Goal: Use online tool/utility: Utilize a website feature to perform a specific function

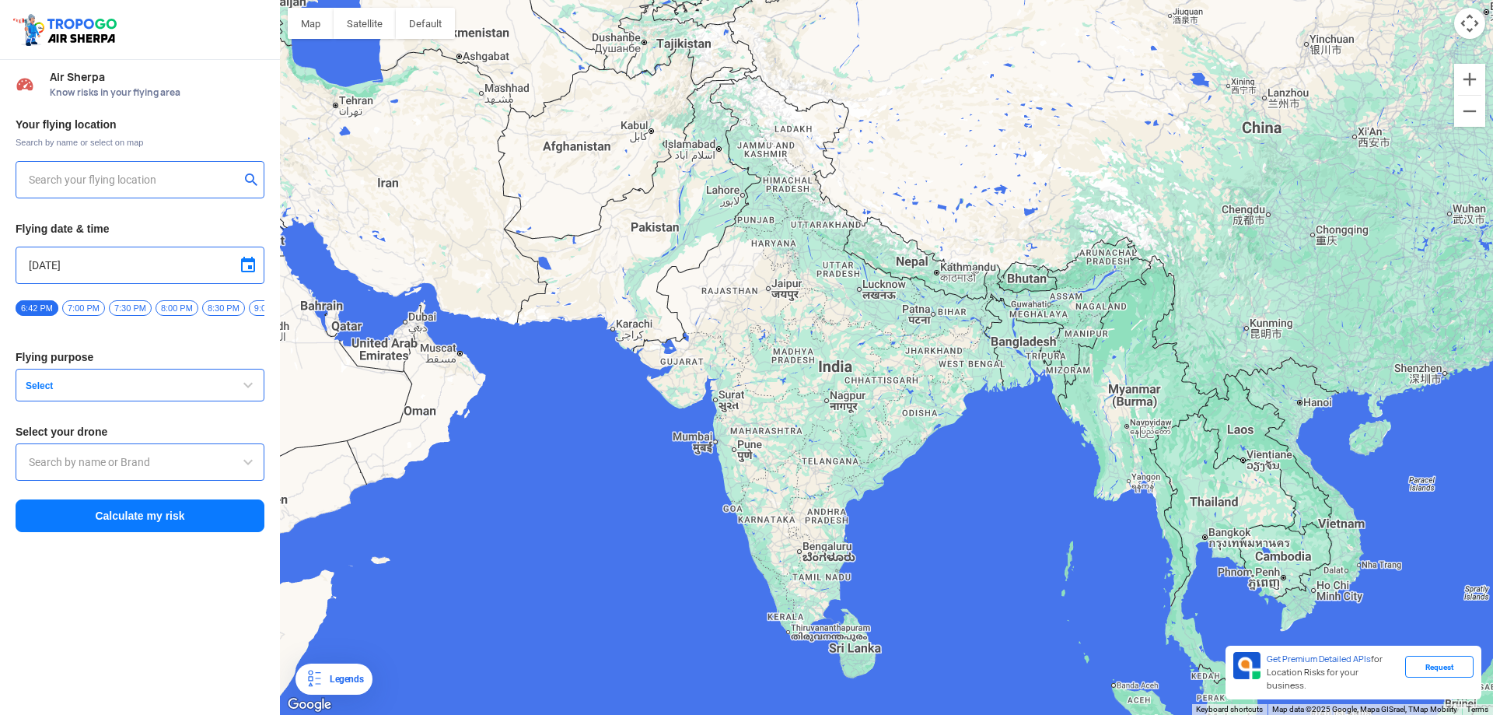
click at [92, 174] on input "text" at bounding box center [134, 179] width 211 height 19
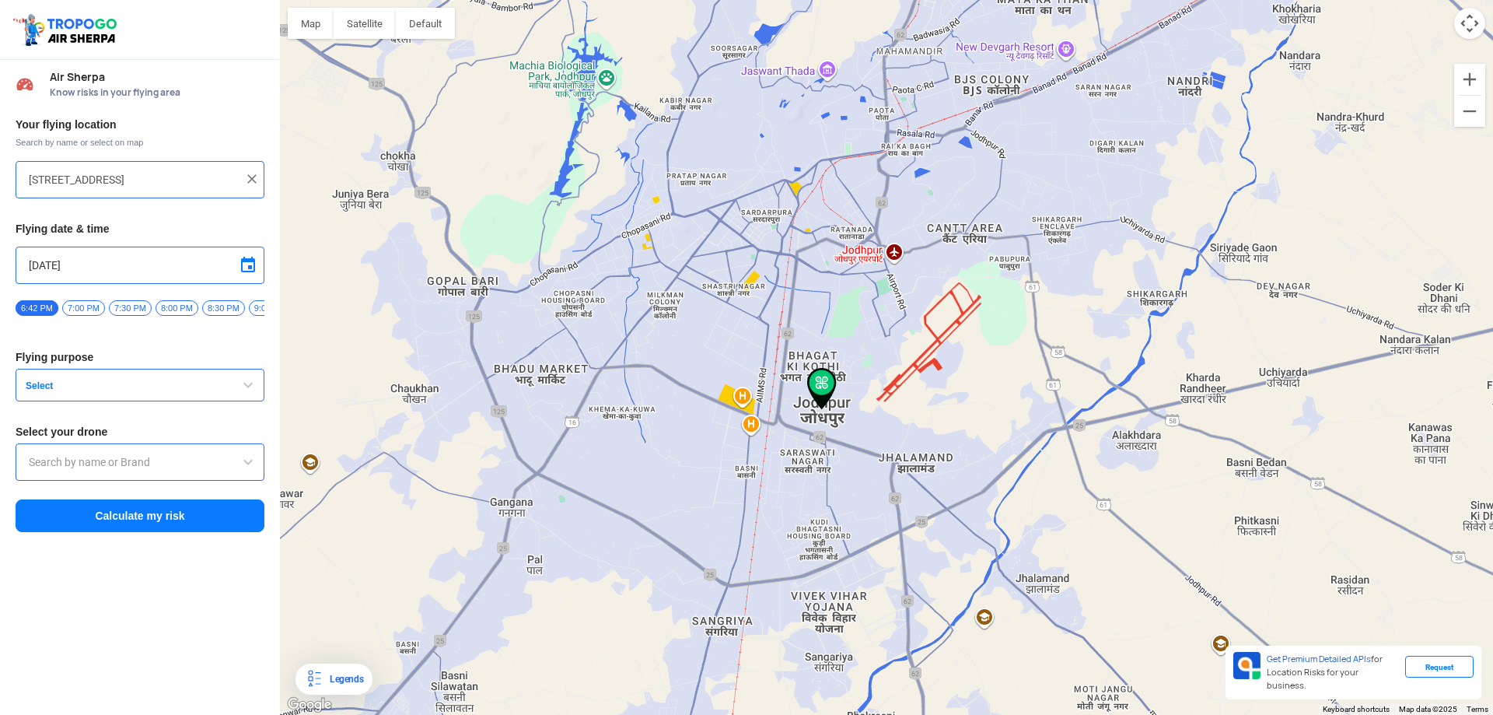
click at [175, 401] on button "Select" at bounding box center [140, 385] width 249 height 33
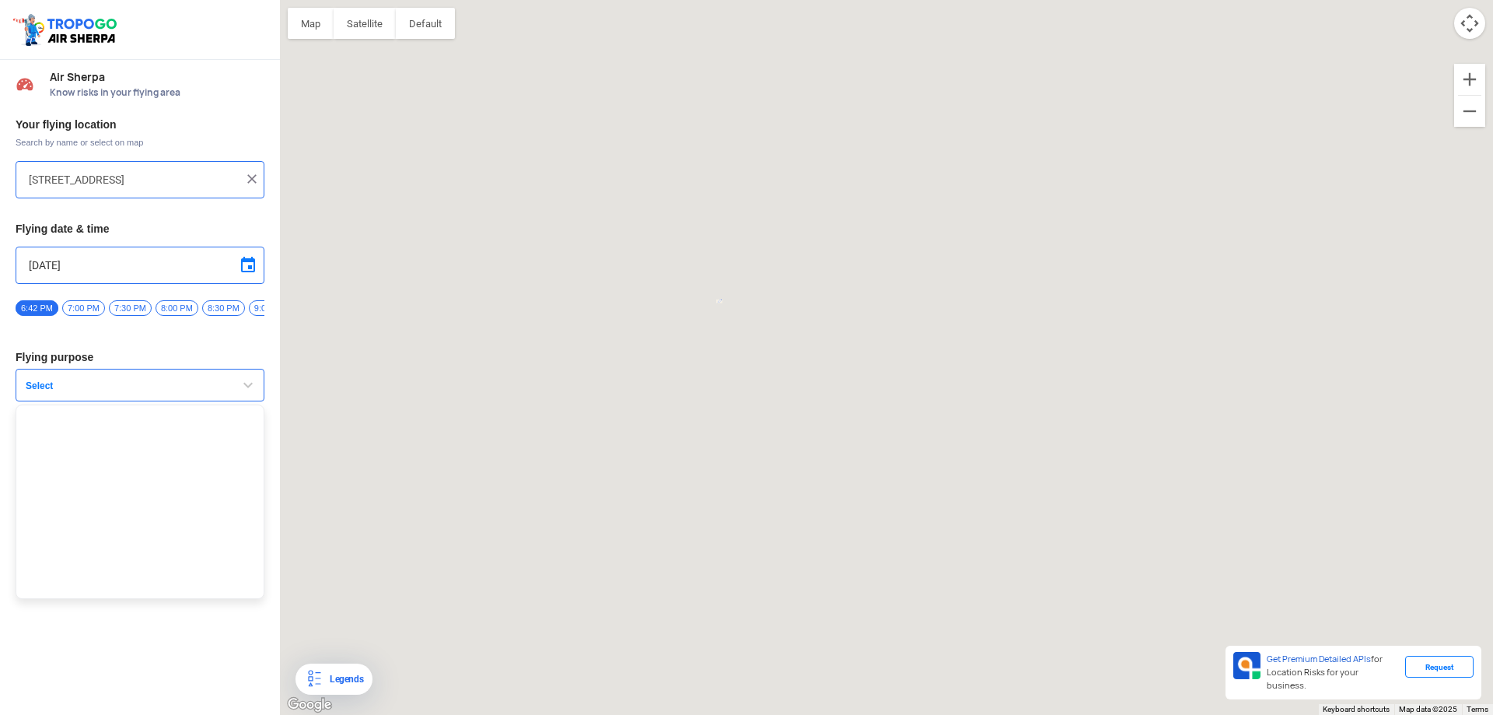
type input "[STREET_ADDRESS]"
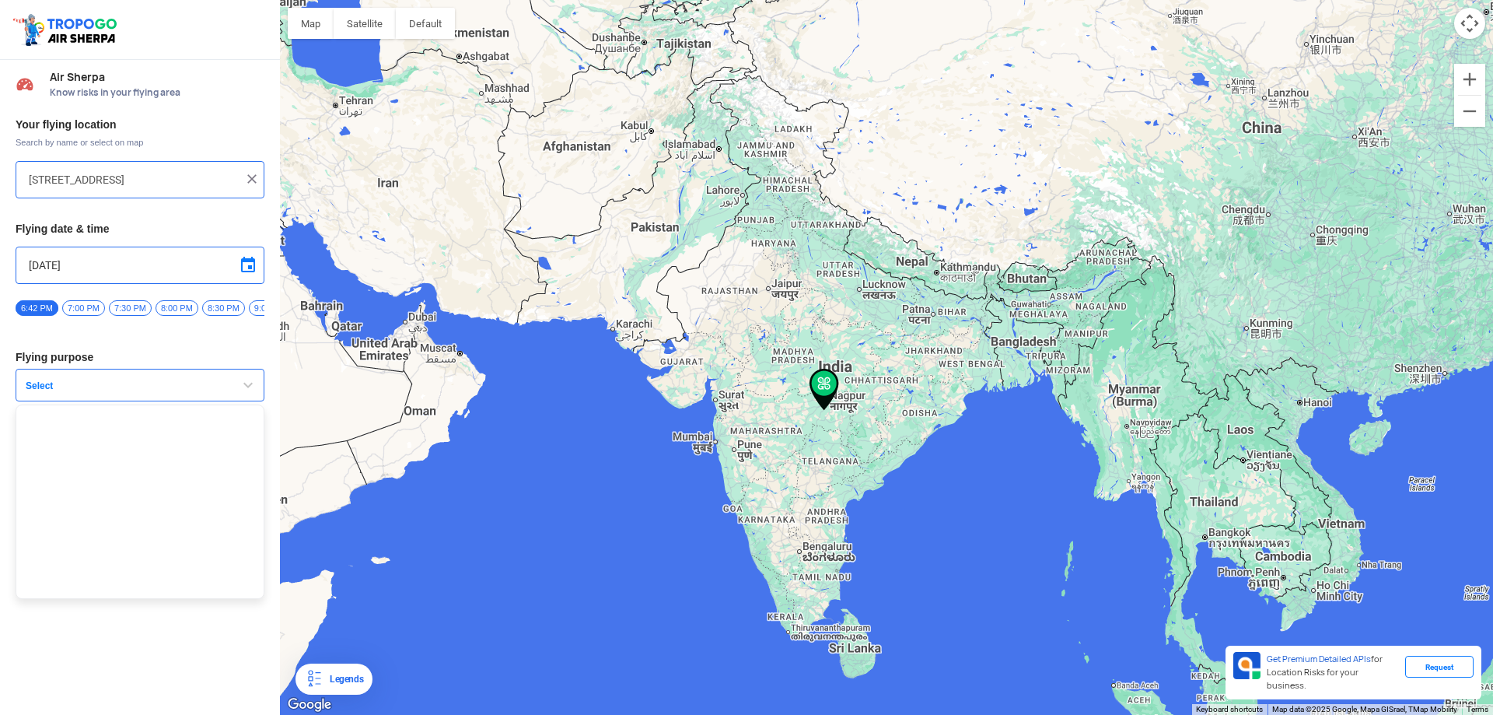
click at [177, 388] on span "Select" at bounding box center [116, 385] width 194 height 12
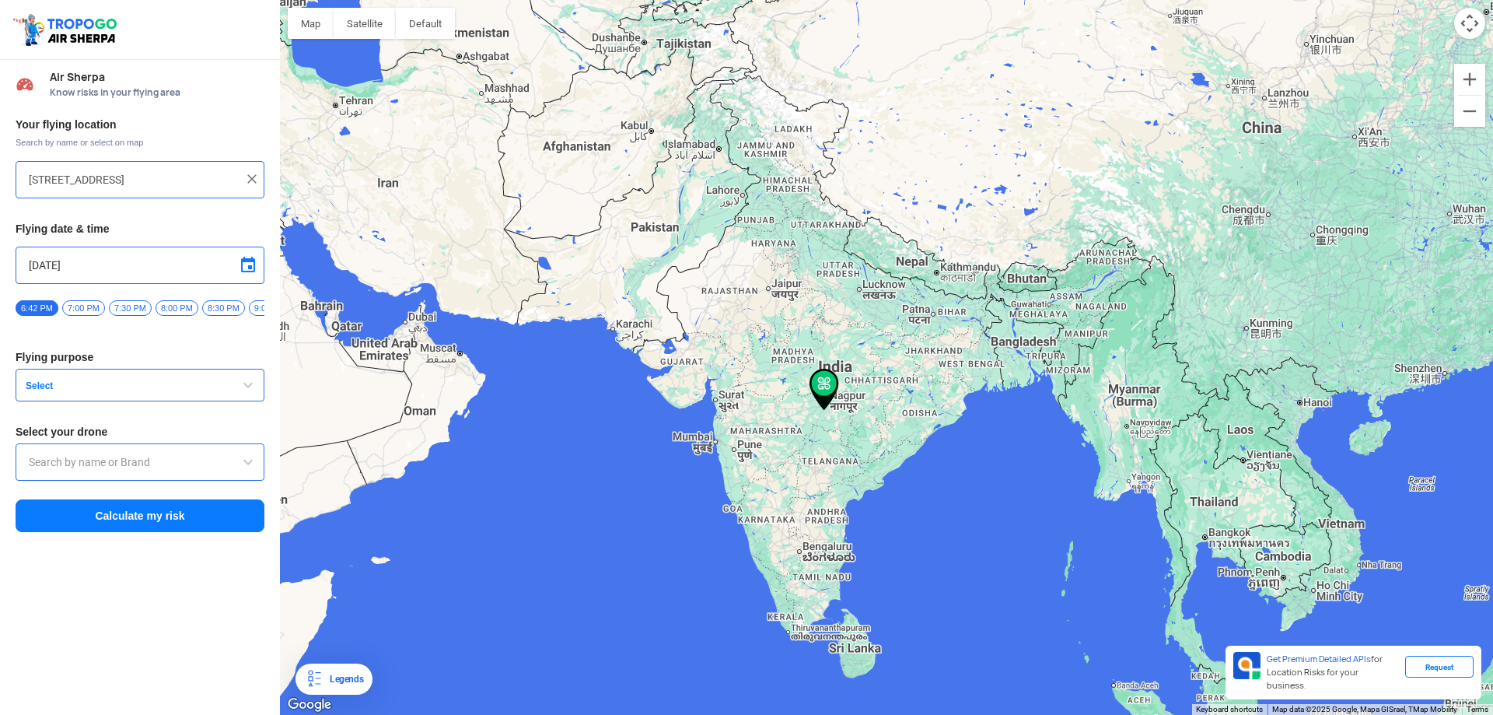
click at [174, 392] on span "Select" at bounding box center [116, 385] width 194 height 12
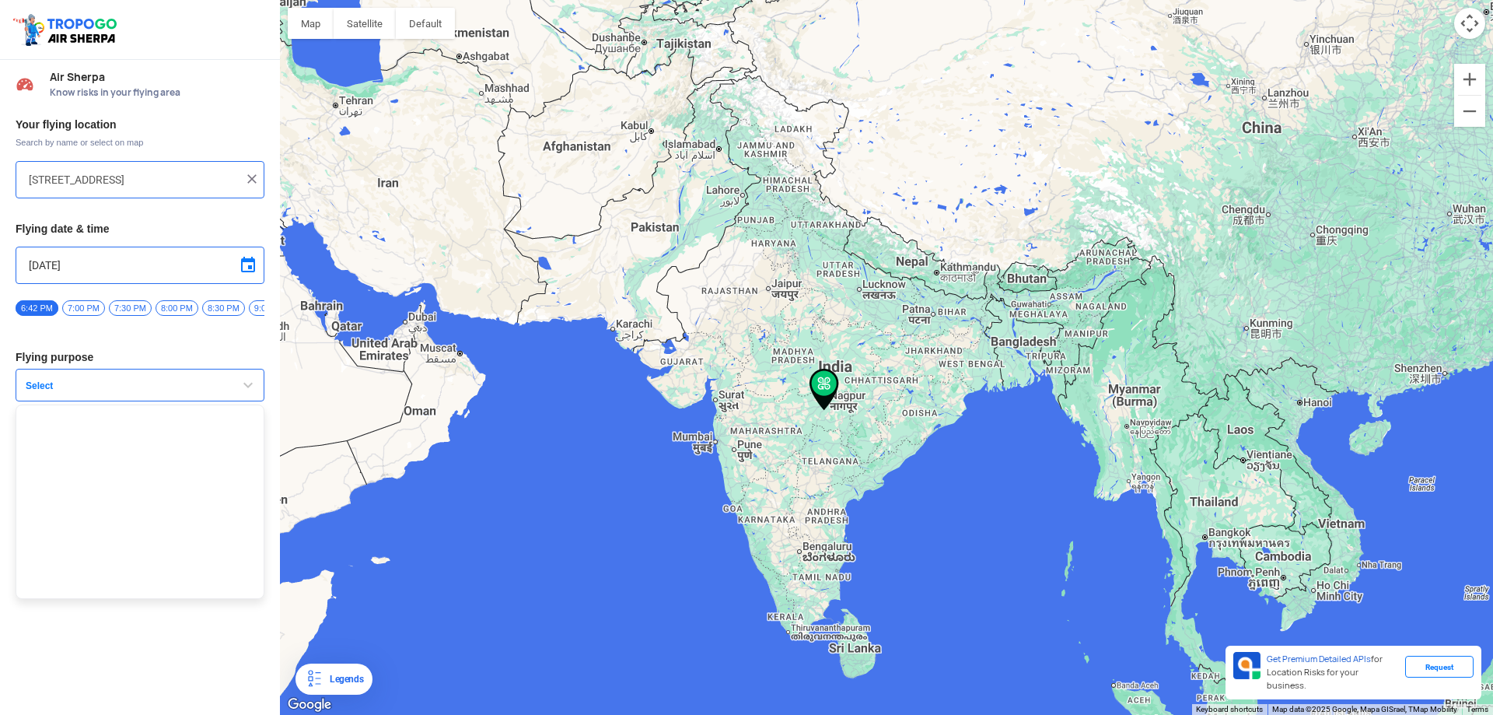
click at [174, 392] on span "Select" at bounding box center [116, 385] width 194 height 12
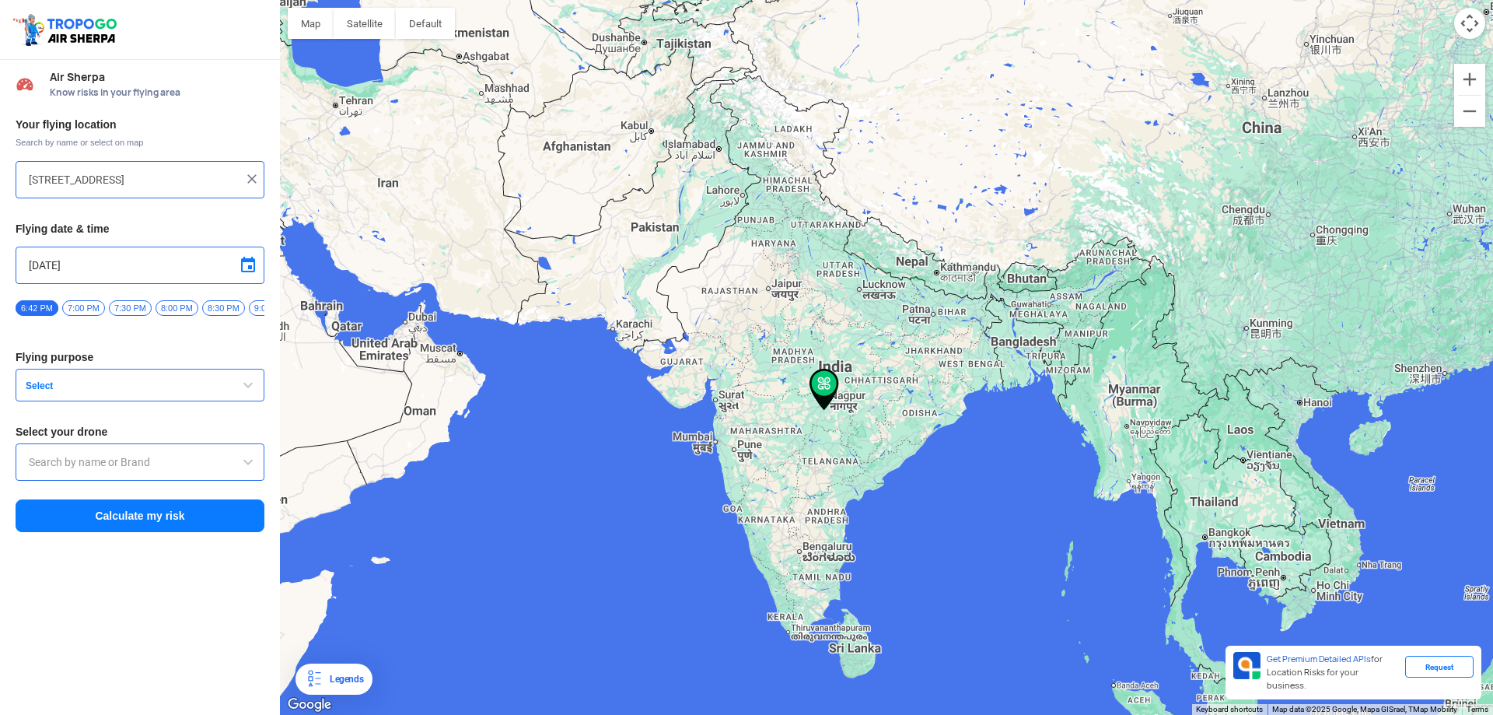
click at [163, 469] on input "text" at bounding box center [140, 462] width 222 height 19
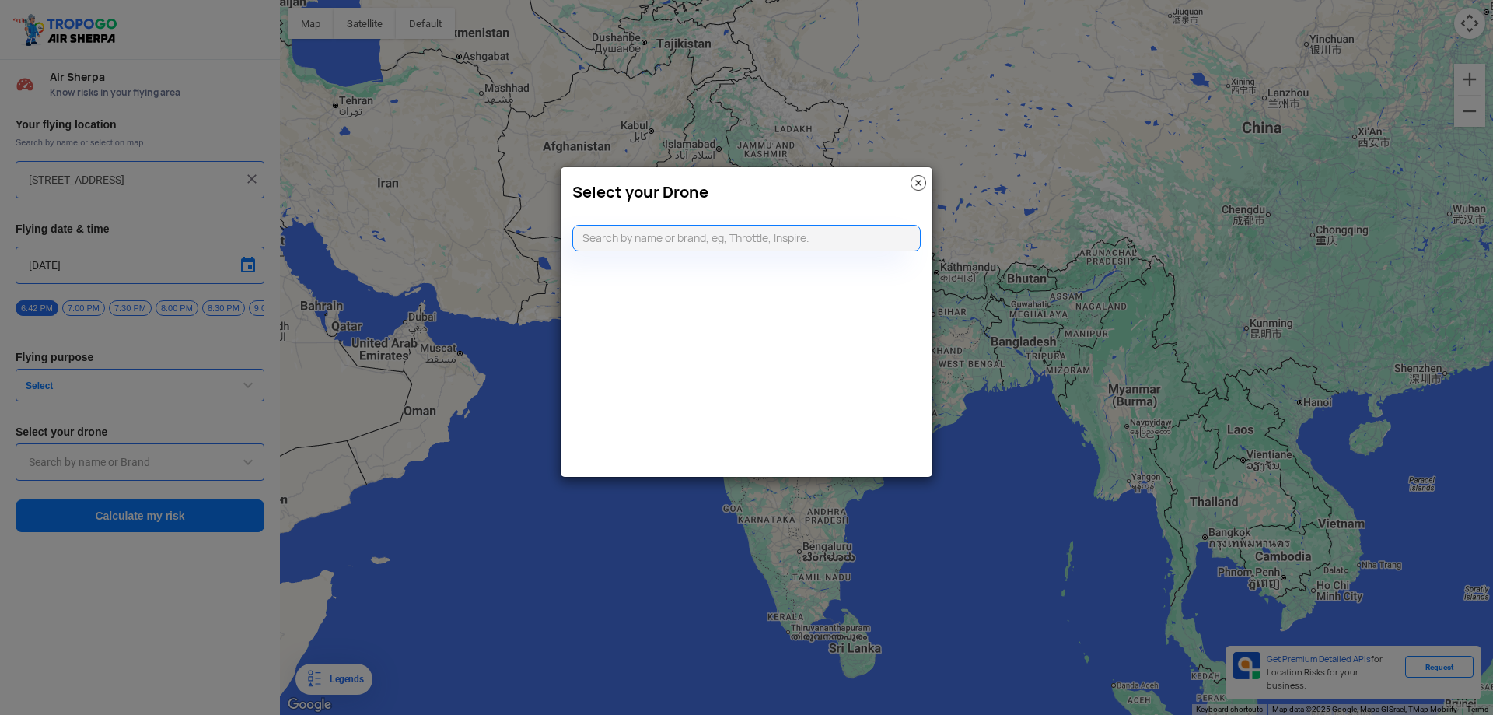
click at [917, 180] on img at bounding box center [919, 183] width 16 height 16
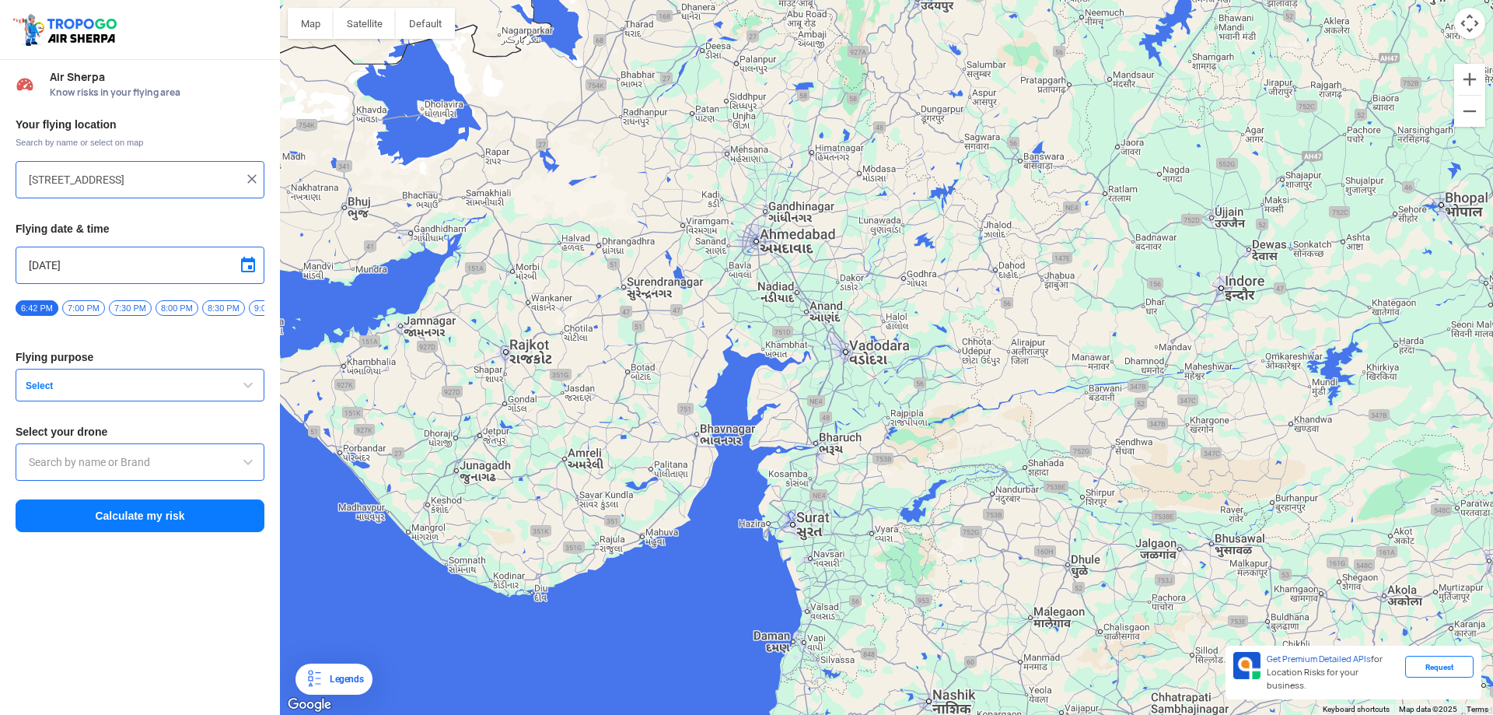
click at [250, 177] on img at bounding box center [252, 179] width 16 height 16
click at [119, 184] on input "text" at bounding box center [134, 179] width 211 height 19
type input "Pabupura, [GEOGRAPHIC_DATA], [GEOGRAPHIC_DATA] 342011, [GEOGRAPHIC_DATA]"
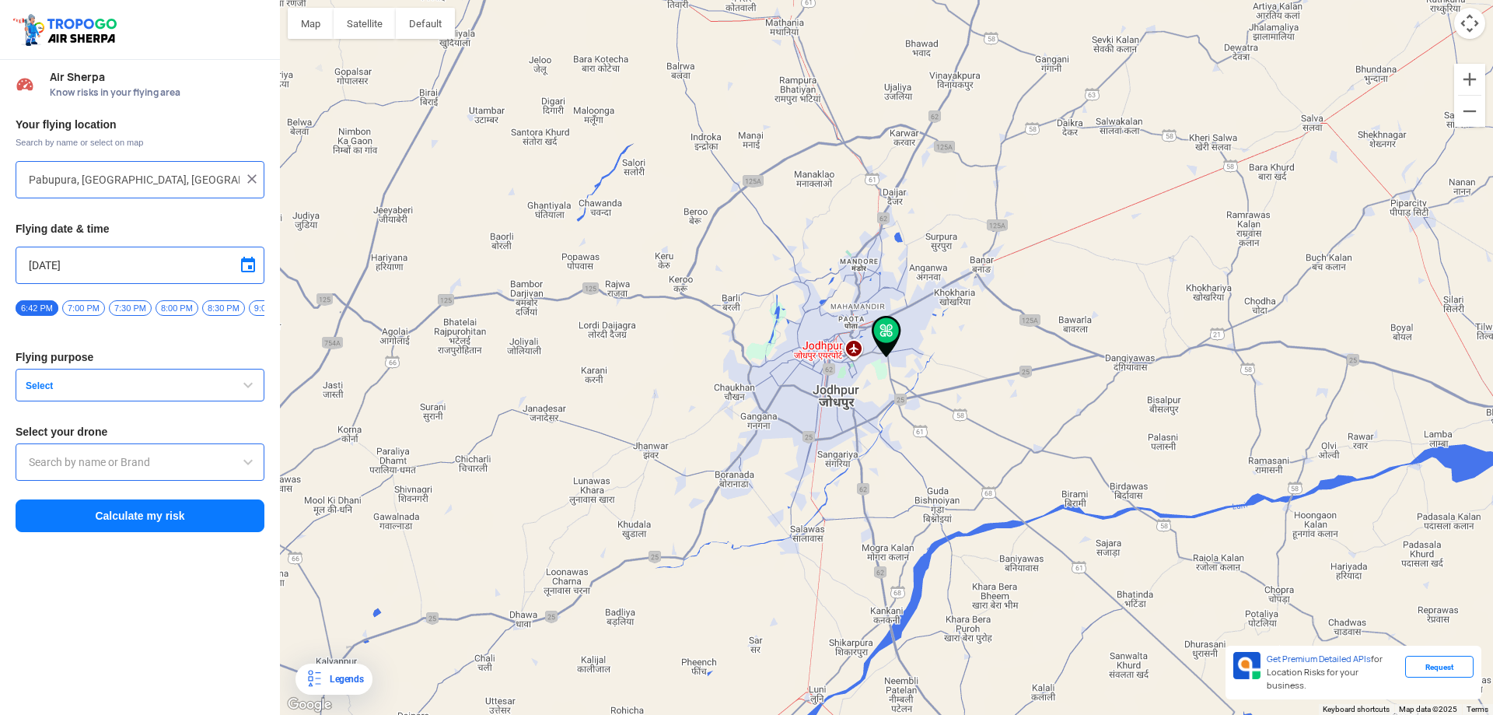
click at [148, 387] on span "Select" at bounding box center [116, 385] width 194 height 12
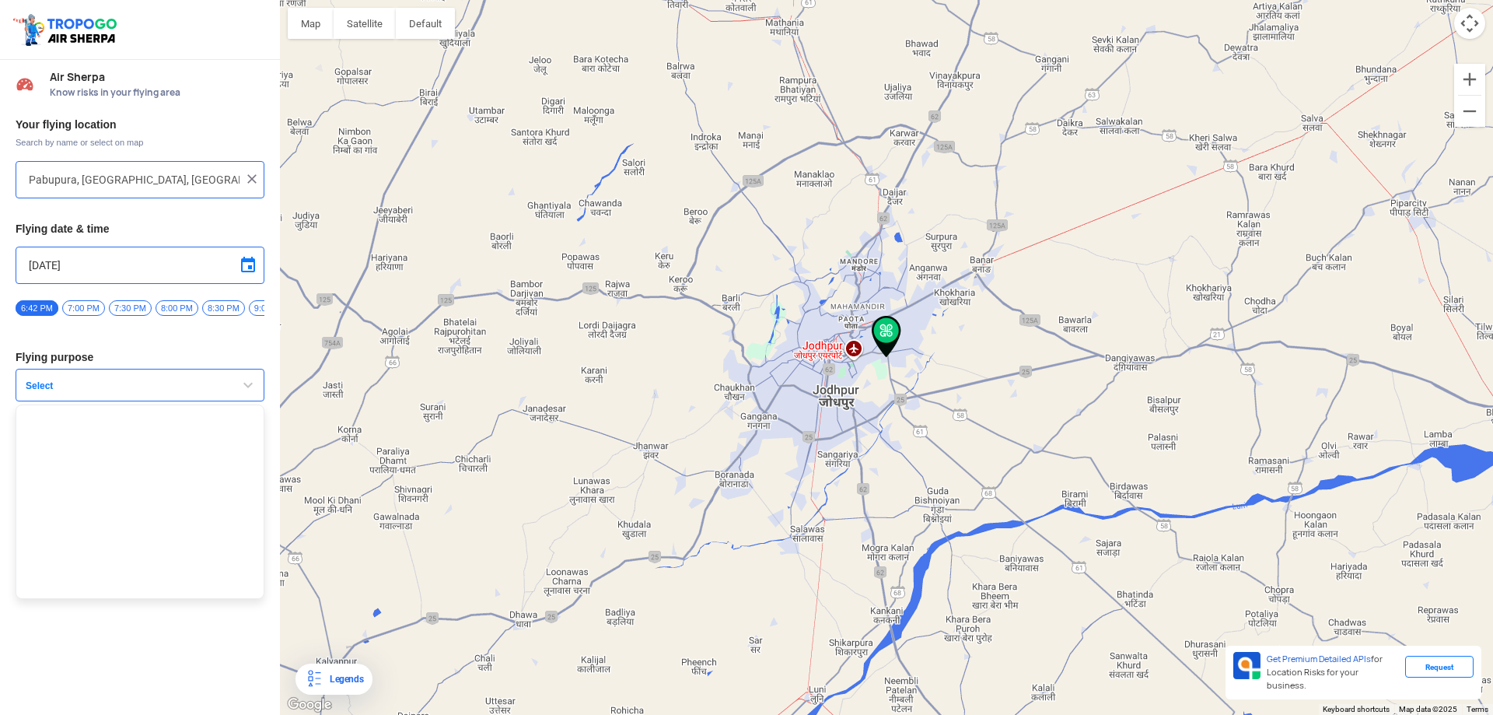
click at [250, 267] on span at bounding box center [248, 265] width 19 height 19
click at [122, 397] on span "28" at bounding box center [120, 399] width 18 height 18
type input "[DATE]"
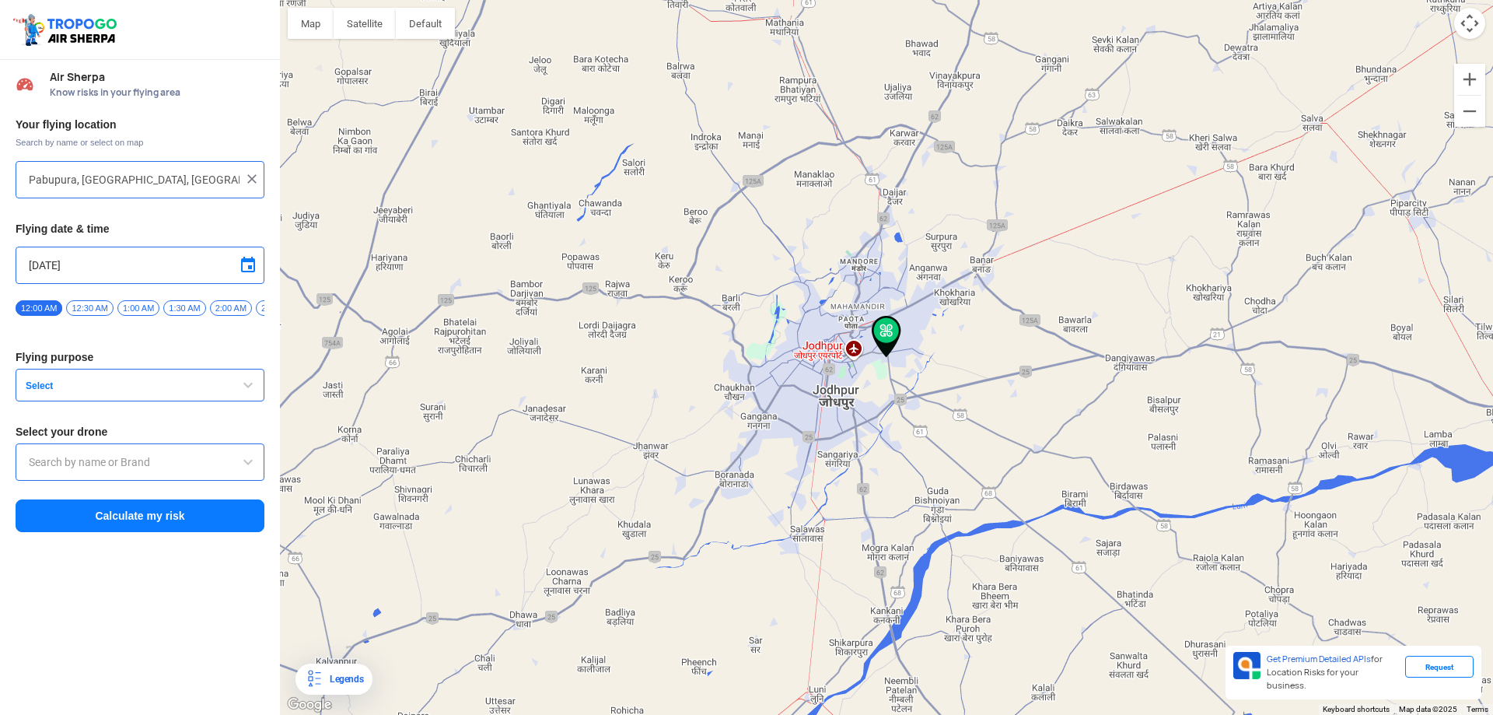
click at [252, 271] on span at bounding box center [248, 265] width 19 height 19
click at [120, 396] on span "28" at bounding box center [120, 399] width 18 height 18
click at [133, 311] on span "1:00 AM" at bounding box center [138, 308] width 42 height 16
drag, startPoint x: 55, startPoint y: 313, endPoint x: 0, endPoint y: 313, distance: 55.2
click at [0, 313] on div "Your flying location Search by name or select on map [GEOGRAPHIC_DATA], [GEOGRA…" at bounding box center [140, 326] width 280 height 432
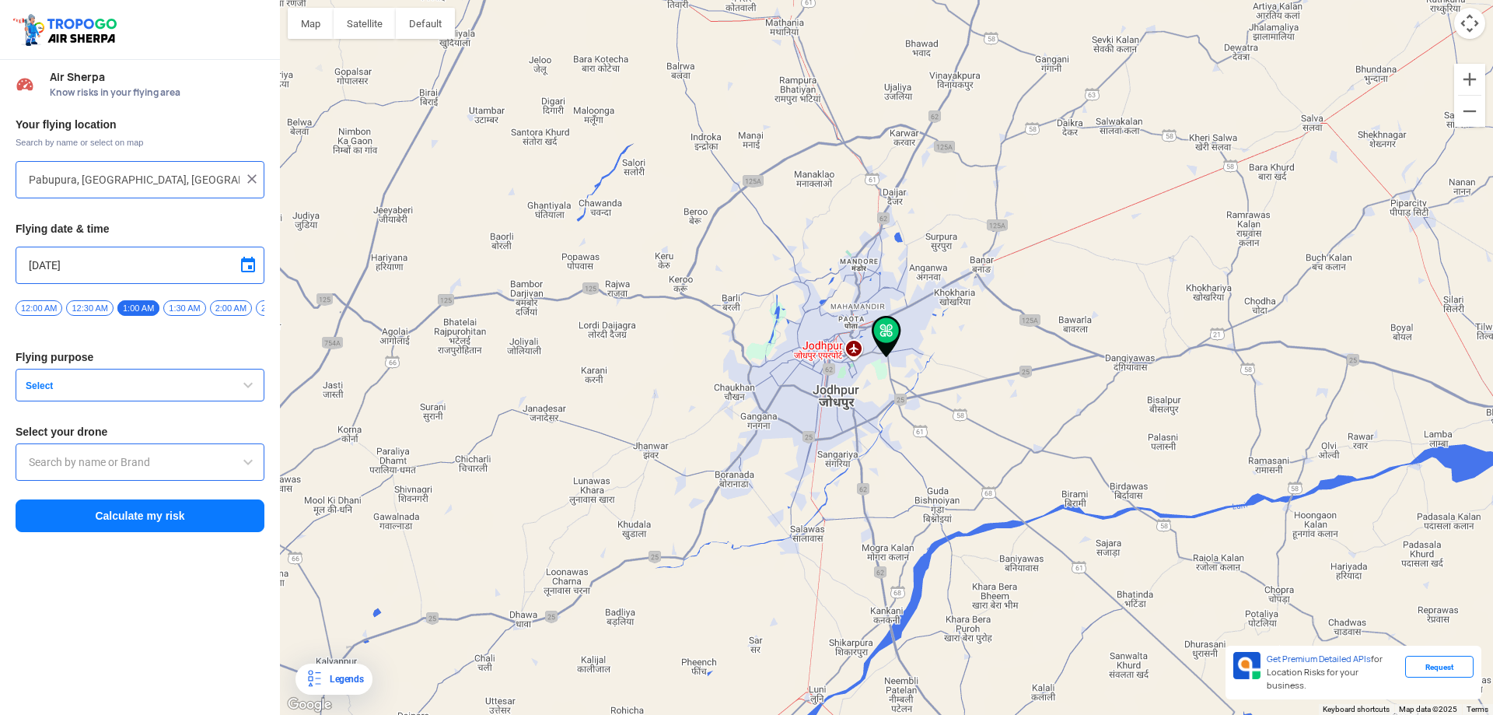
click at [112, 392] on span "Select" at bounding box center [116, 385] width 194 height 12
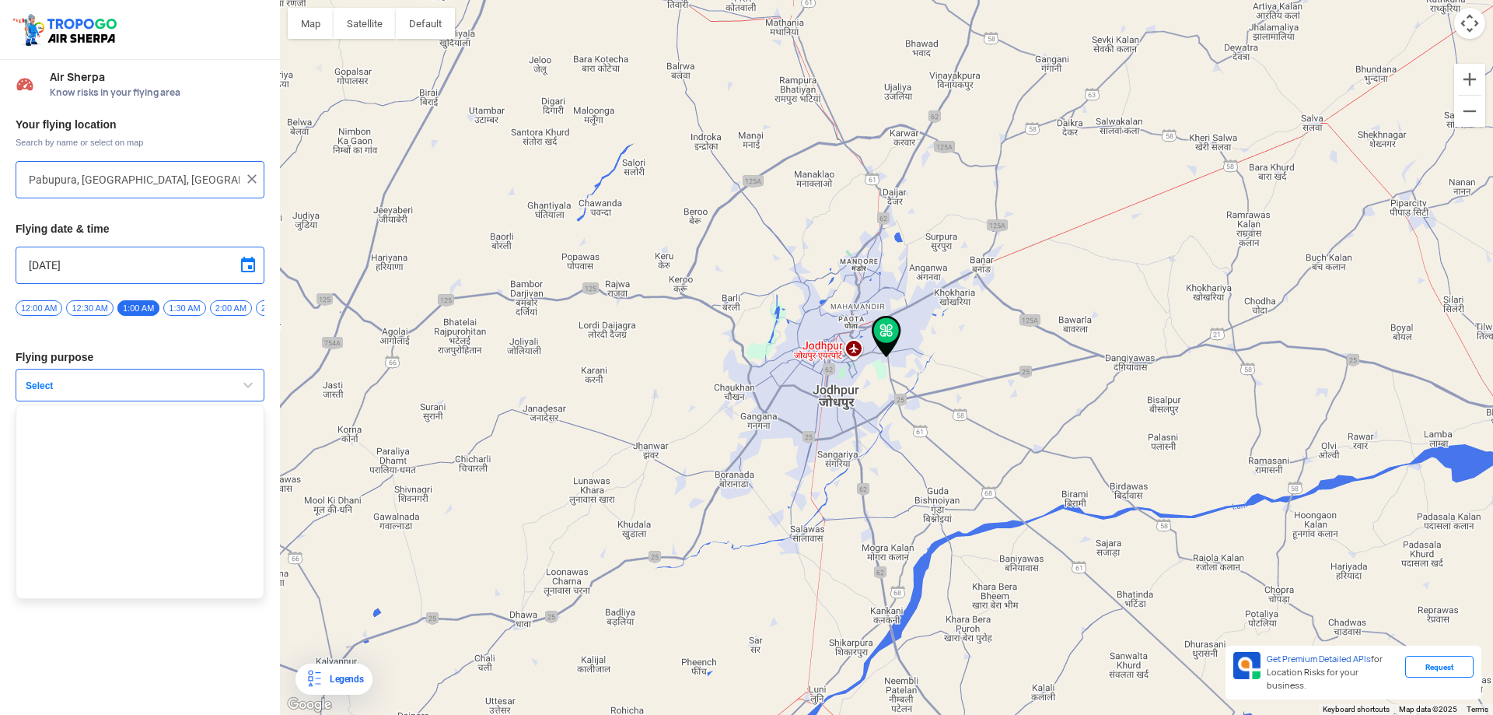
click at [107, 484] on ul at bounding box center [140, 501] width 249 height 194
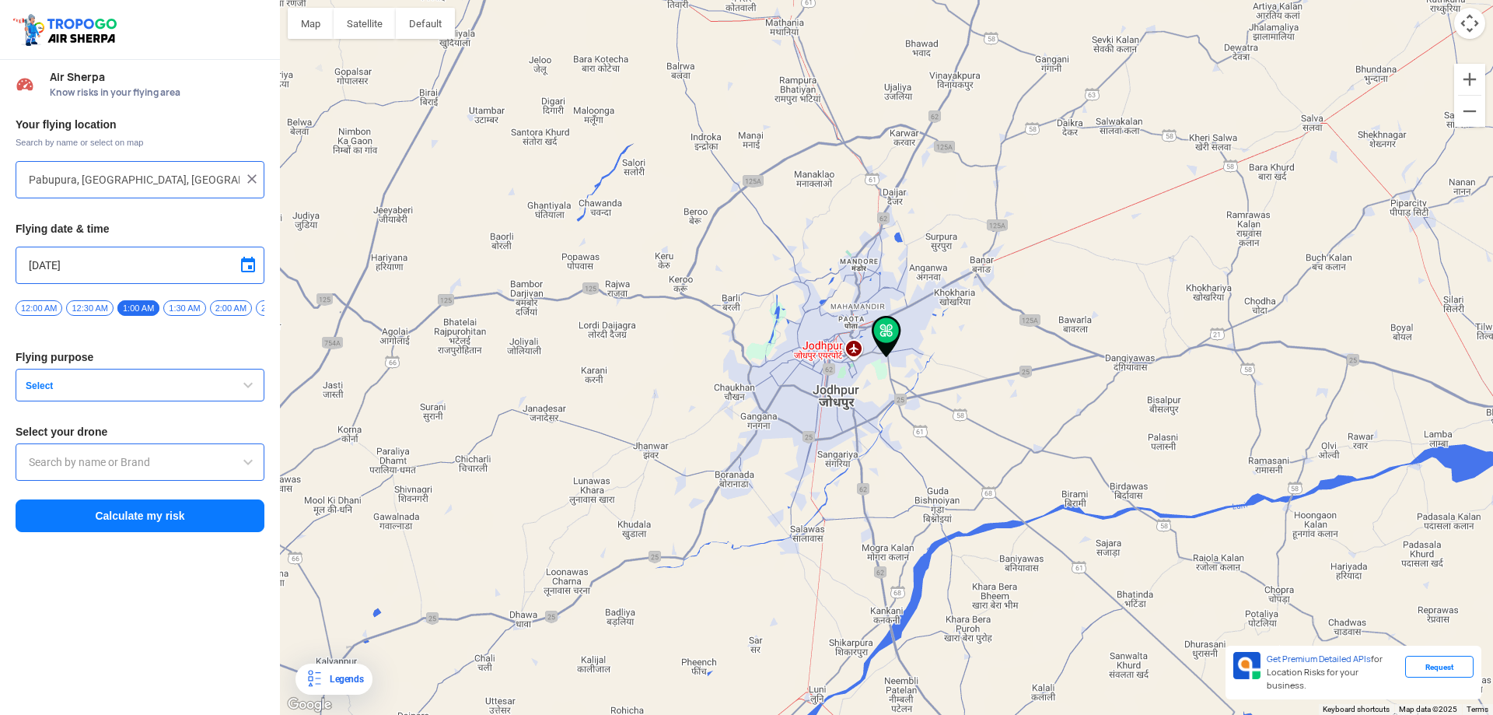
drag, startPoint x: 107, startPoint y: 484, endPoint x: 107, endPoint y: 471, distance: 13.2
click at [107, 481] on div at bounding box center [140, 461] width 249 height 37
click at [112, 463] on input "text" at bounding box center [140, 462] width 222 height 19
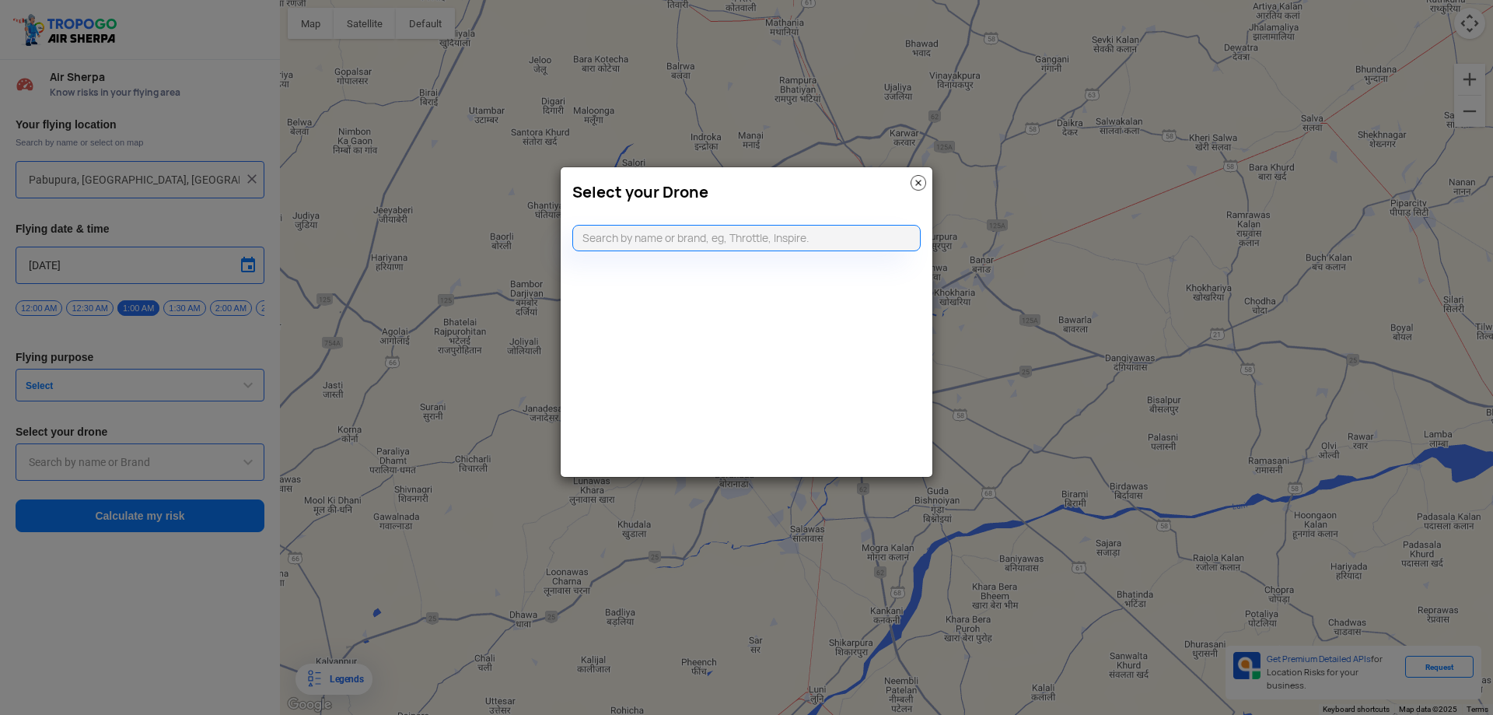
click at [113, 463] on modal-container "Select your Drone" at bounding box center [746, 357] width 1493 height 715
click at [923, 178] on img at bounding box center [919, 183] width 16 height 16
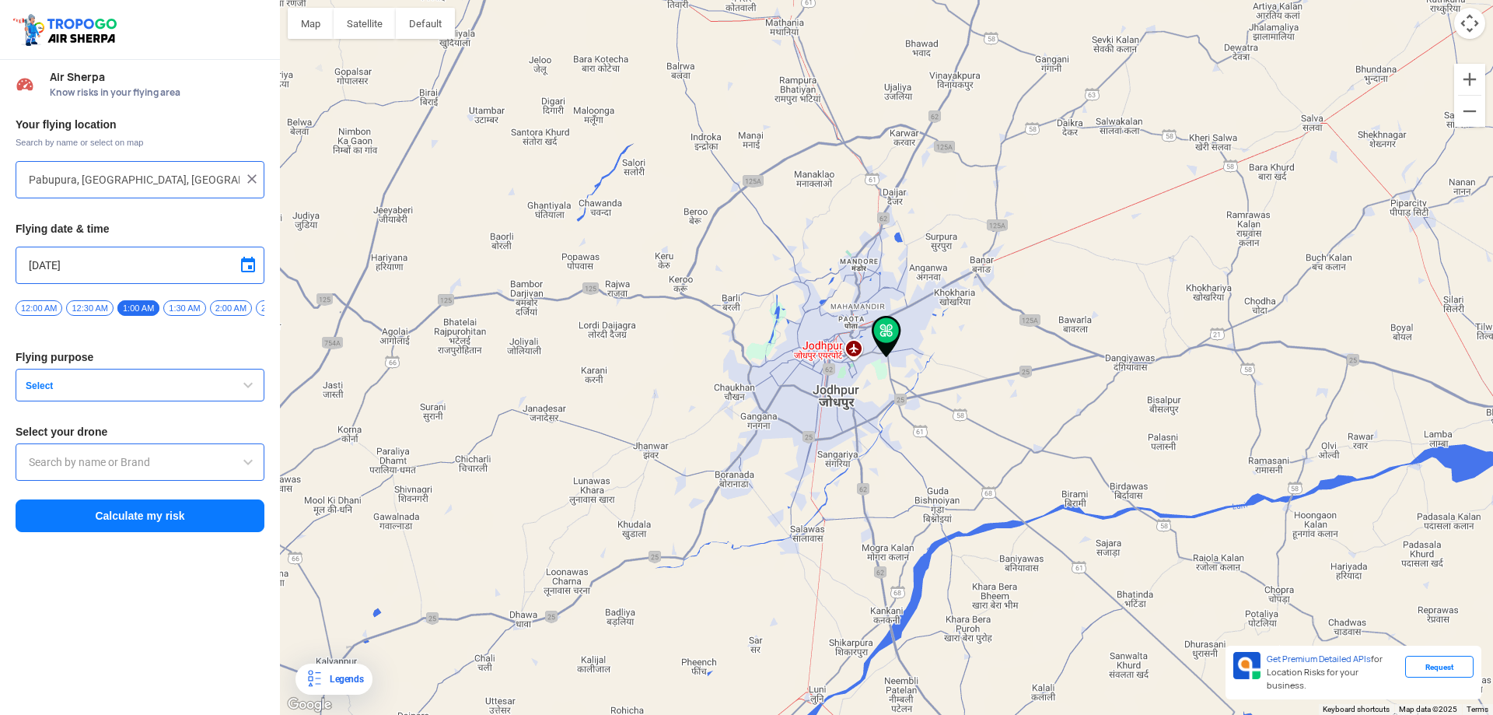
click at [131, 523] on button "Calculate my risk" at bounding box center [140, 515] width 249 height 33
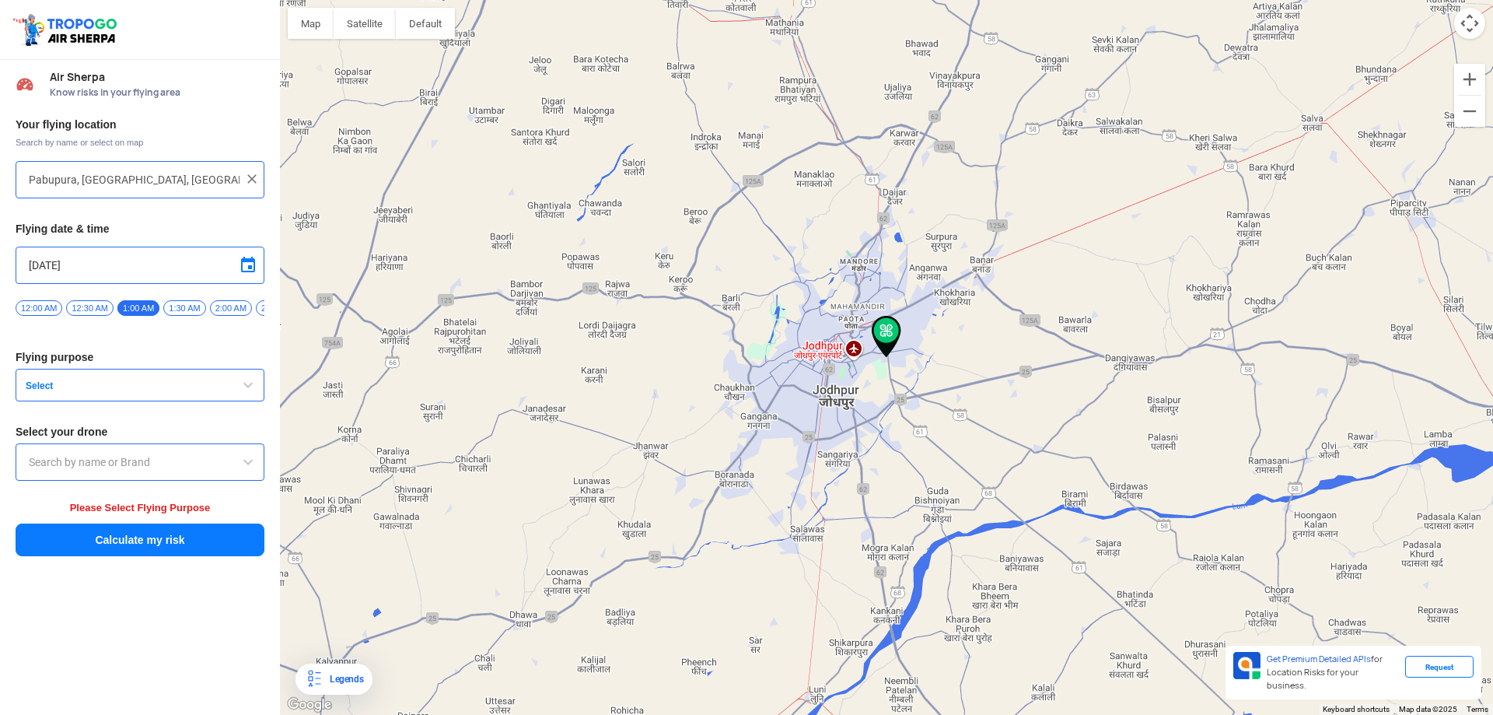
click at [79, 392] on span "Select" at bounding box center [116, 385] width 194 height 12
